Goal: Task Accomplishment & Management: Use online tool/utility

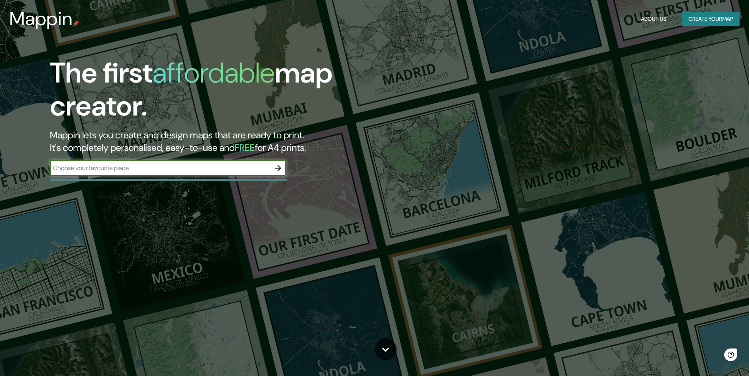
click at [229, 170] on input "text" at bounding box center [160, 168] width 220 height 9
click at [141, 167] on input "text" at bounding box center [160, 168] width 220 height 9
type input "casa [PERSON_NAME]"
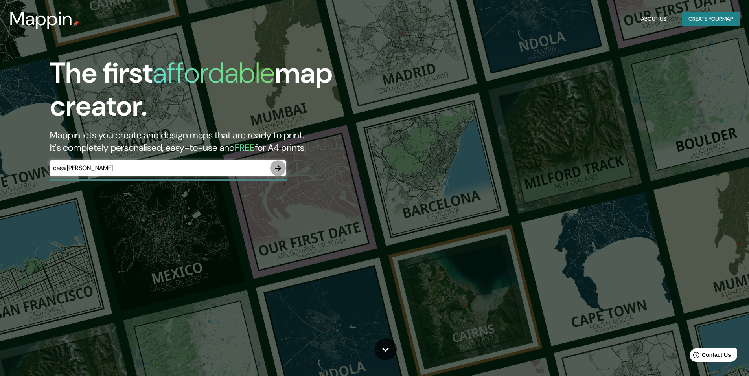
click at [275, 168] on icon "button" at bounding box center [277, 168] width 9 height 9
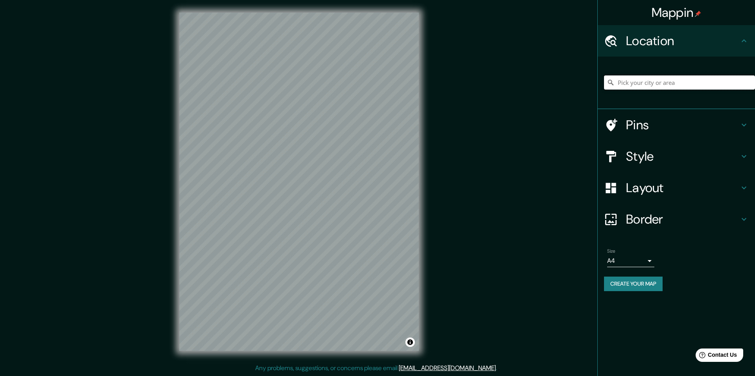
click at [653, 81] on input "Pick your city or area" at bounding box center [679, 83] width 151 height 14
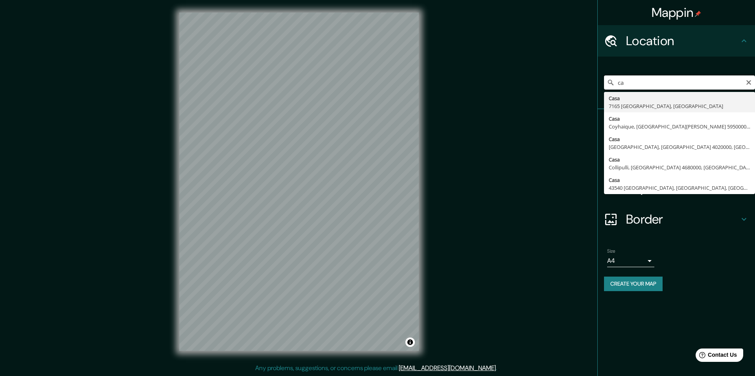
type input "c"
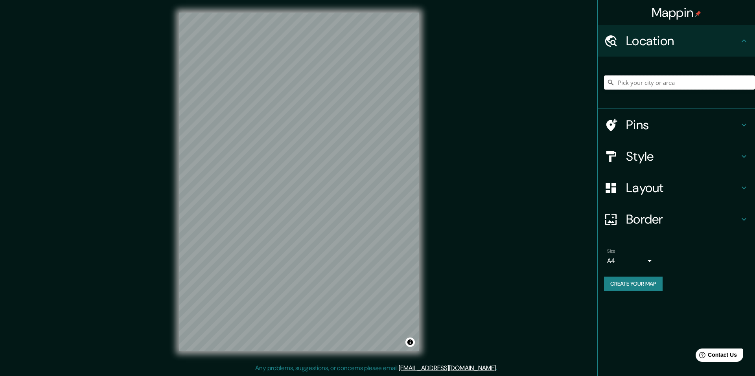
click at [658, 85] on input "Pick your city or area" at bounding box center [679, 83] width 151 height 14
paste input "-34.91126352755907, -57.941811857311656"
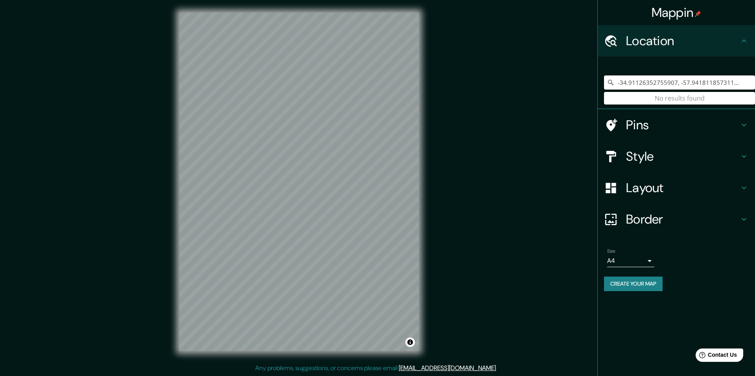
type input "-34.91126352755907, -57.941811857311656"
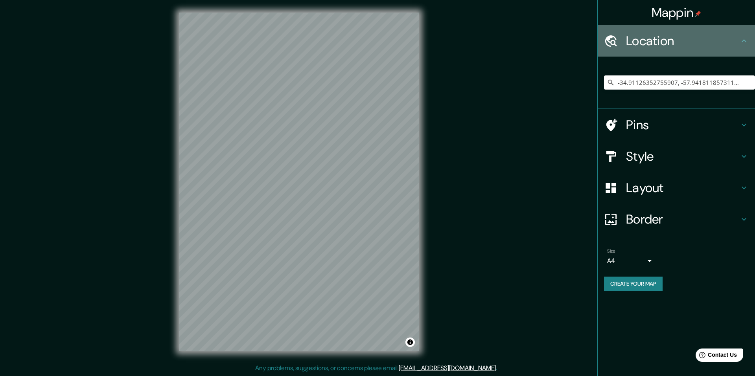
click at [639, 47] on h4 "Location" at bounding box center [682, 41] width 113 height 16
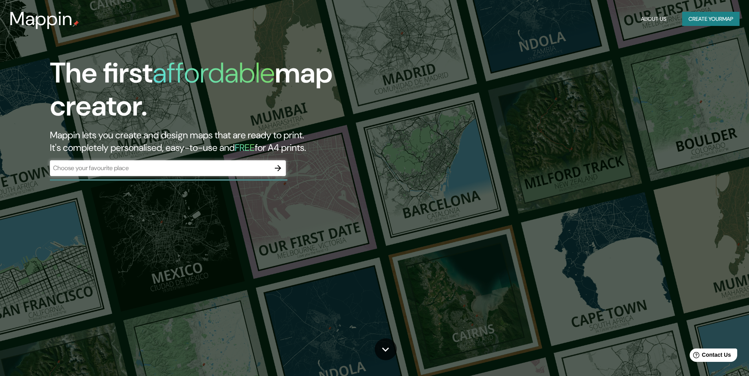
click at [211, 174] on div "​" at bounding box center [168, 168] width 236 height 16
paste input "-34.91126352755907, -57.941811857311656"
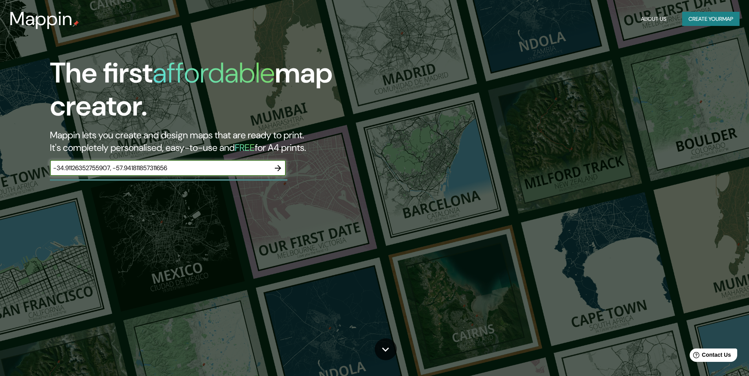
type input "-34.91126352755907, -57.941811857311656"
click at [276, 159] on div "The first affordable map creator. Mappin lets you create and design maps that a…" at bounding box center [238, 120] width 450 height 127
click at [274, 170] on icon "button" at bounding box center [277, 168] width 9 height 9
